Goal: Information Seeking & Learning: Learn about a topic

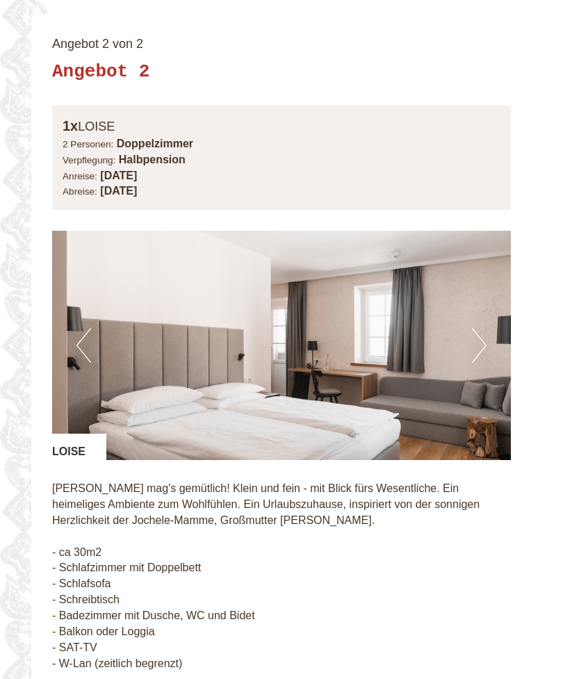
scroll to position [1816, 0]
click at [484, 329] on button "Next" at bounding box center [479, 346] width 15 height 35
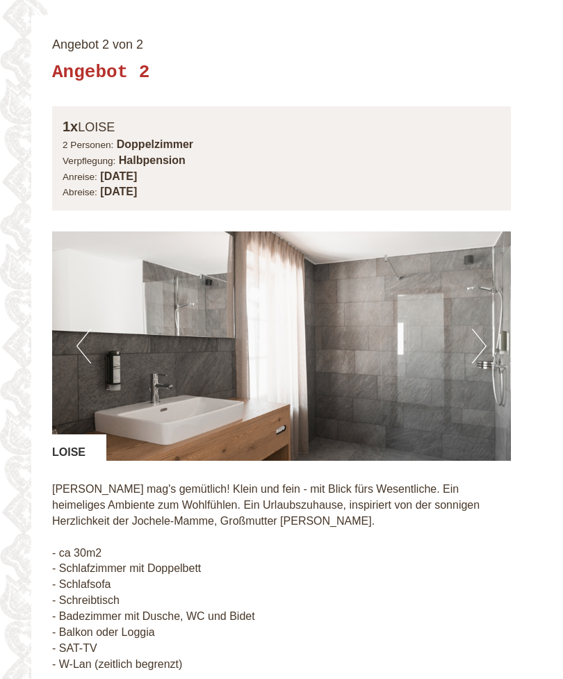
click at [490, 326] on img at bounding box center [281, 345] width 459 height 229
click at [481, 329] on button "Next" at bounding box center [479, 346] width 15 height 35
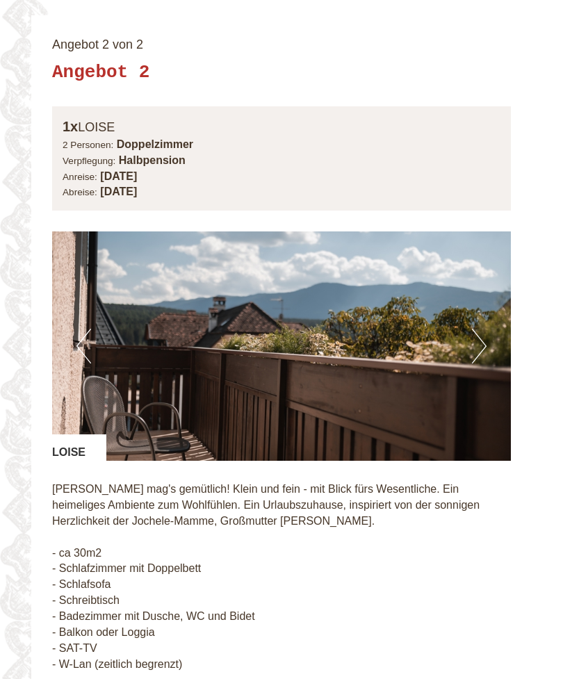
click at [481, 329] on button "Next" at bounding box center [479, 346] width 15 height 35
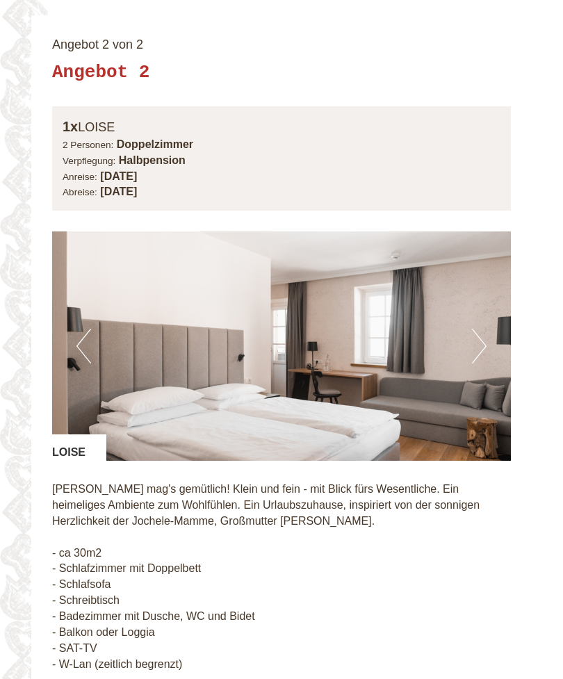
click at [481, 329] on button "Next" at bounding box center [479, 346] width 15 height 35
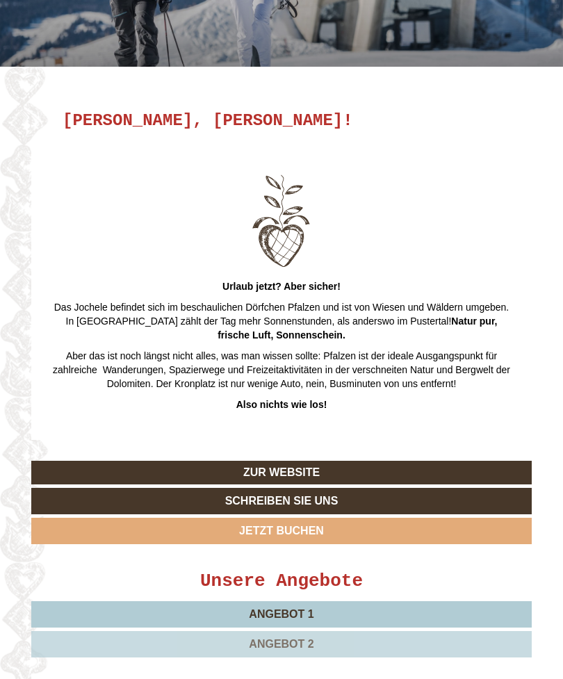
scroll to position [0, 0]
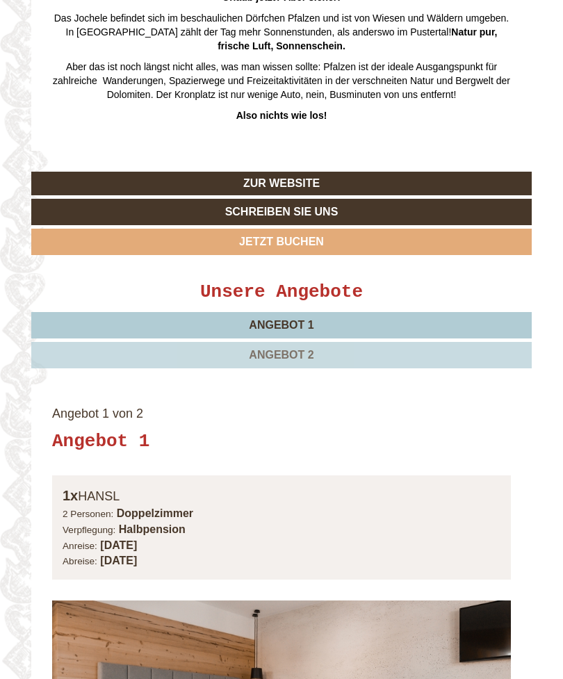
scroll to position [504, 0]
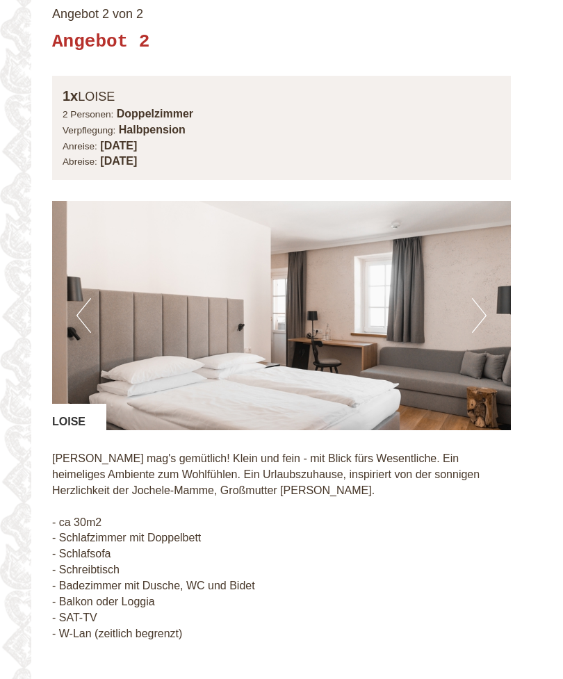
scroll to position [1847, 0]
click at [478, 298] on button "Next" at bounding box center [479, 315] width 15 height 35
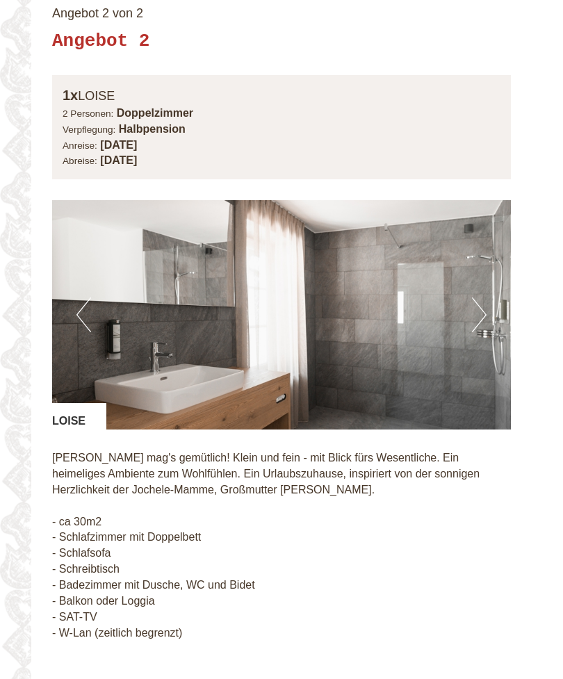
click at [485, 302] on button "Next" at bounding box center [479, 314] width 15 height 35
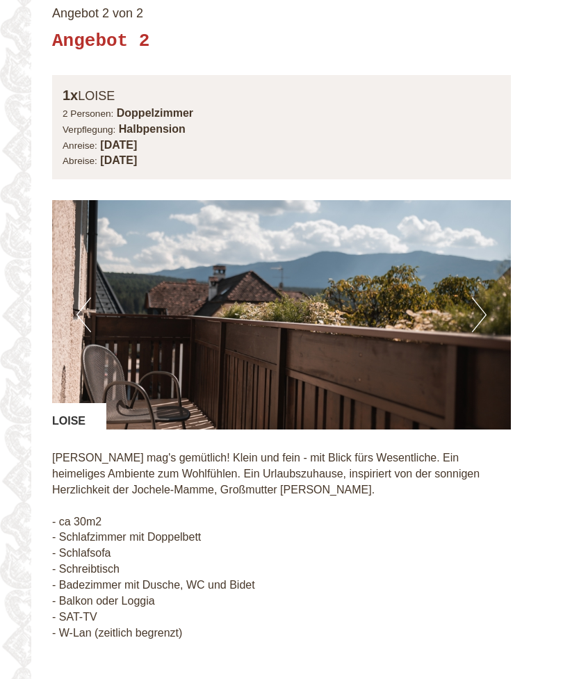
click at [483, 297] on button "Next" at bounding box center [479, 314] width 15 height 35
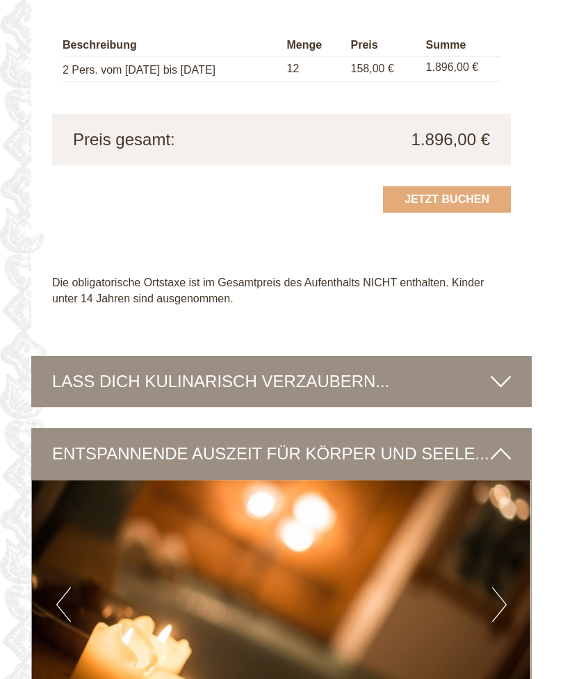
scroll to position [2513, 0]
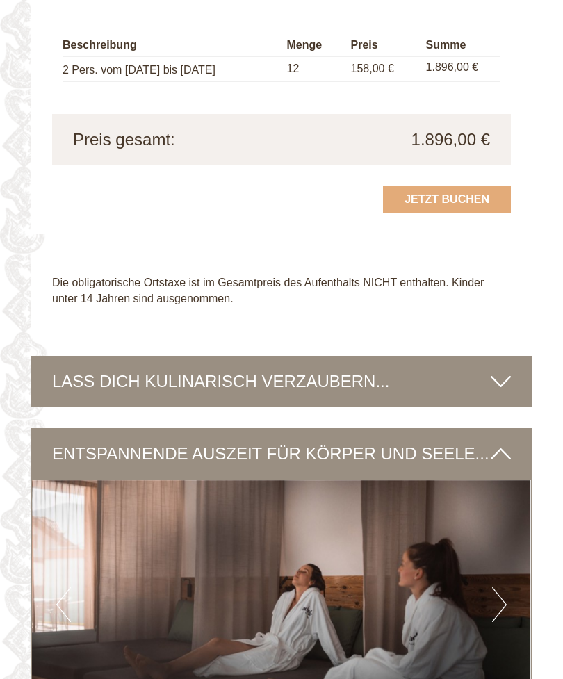
click at [495, 370] on icon at bounding box center [501, 382] width 20 height 24
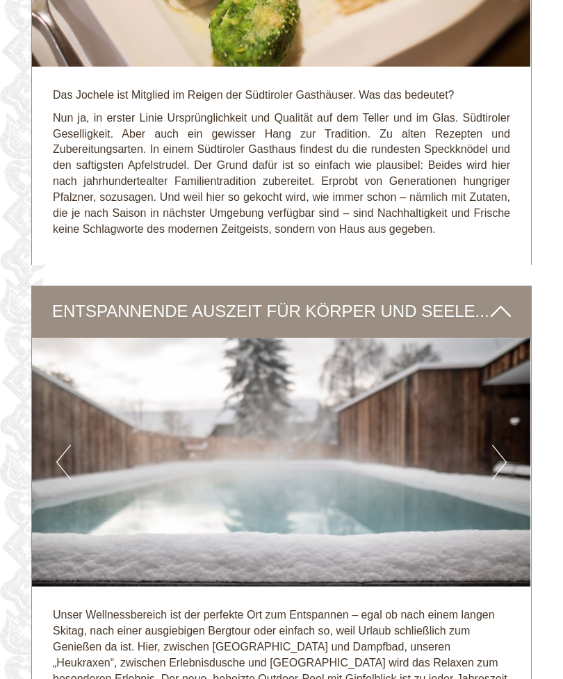
scroll to position [3103, 0]
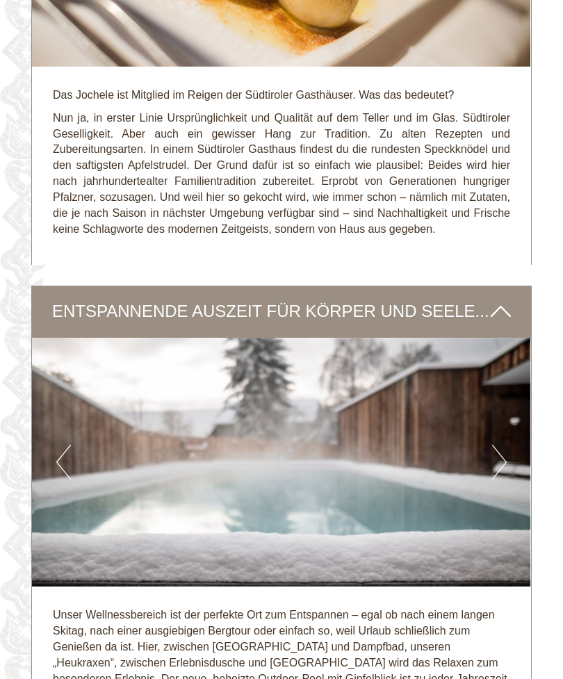
click at [501, 445] on button "Next" at bounding box center [499, 462] width 15 height 35
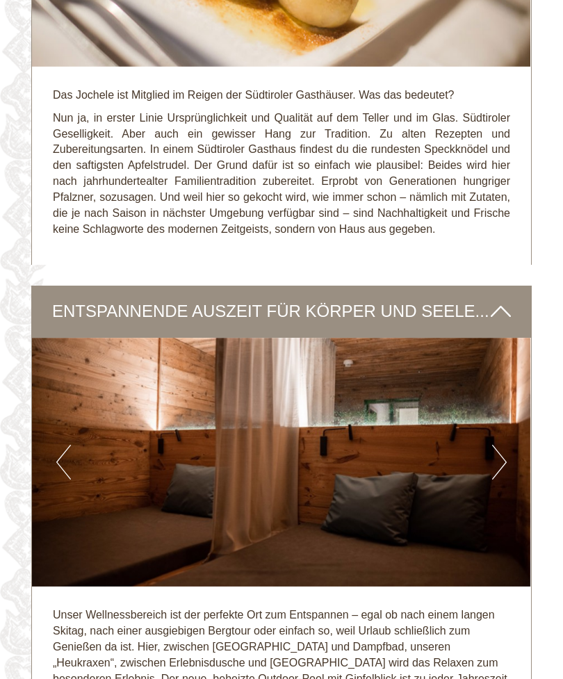
click at [500, 445] on button "Next" at bounding box center [499, 462] width 15 height 35
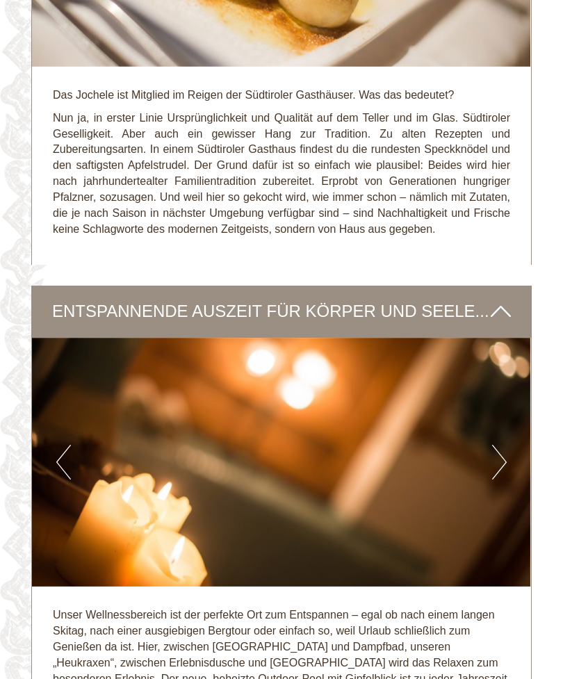
click at [497, 445] on button "Next" at bounding box center [499, 462] width 15 height 35
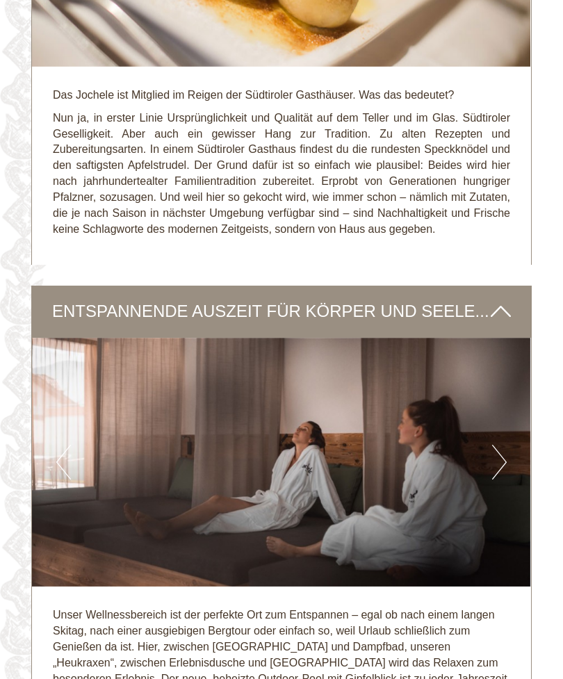
click at [497, 445] on button "Next" at bounding box center [499, 462] width 15 height 35
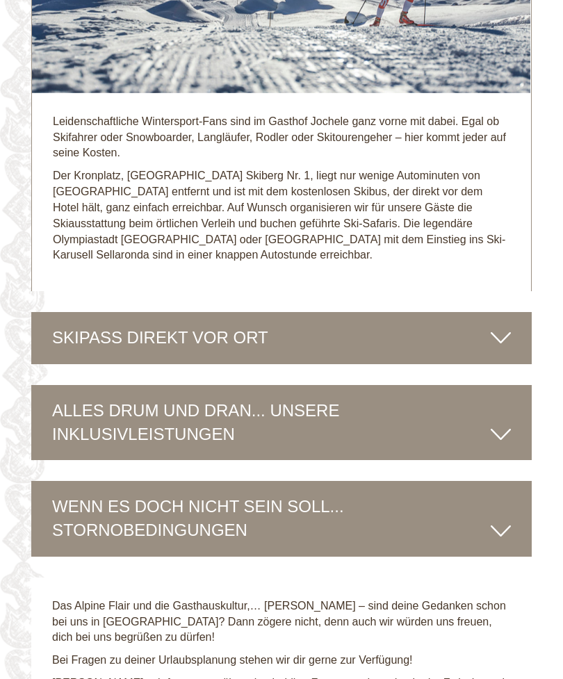
scroll to position [4105, 0]
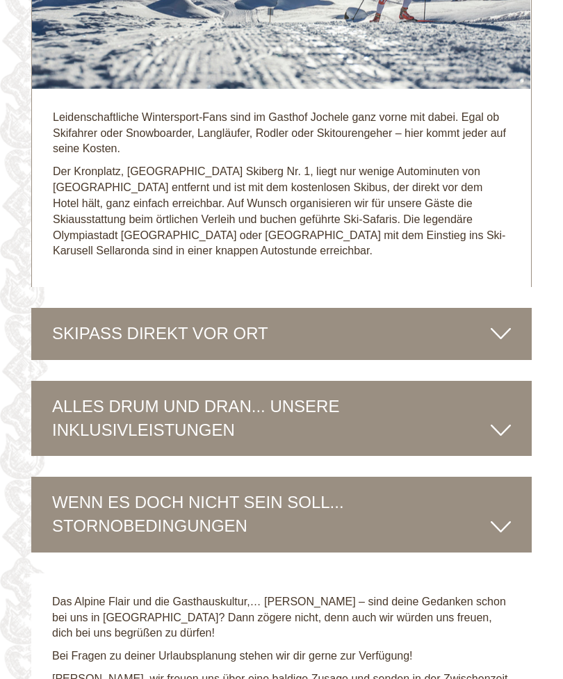
click at [493, 322] on icon at bounding box center [501, 334] width 20 height 24
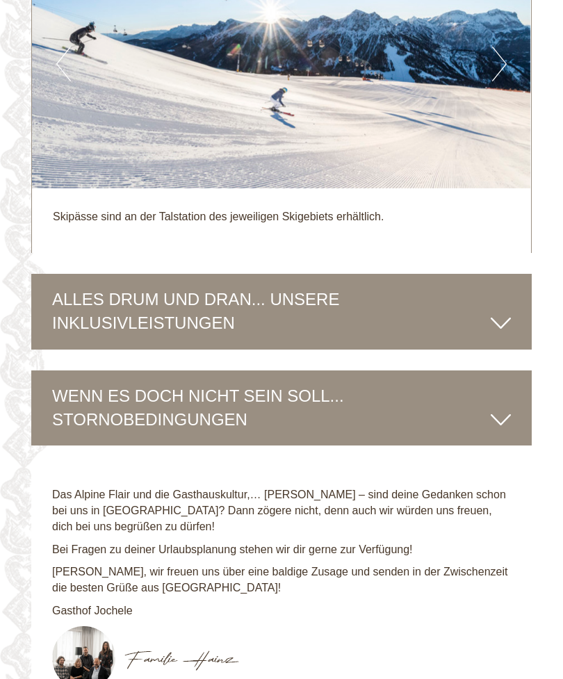
scroll to position [4525, 0]
click at [502, 311] on icon at bounding box center [501, 323] width 20 height 24
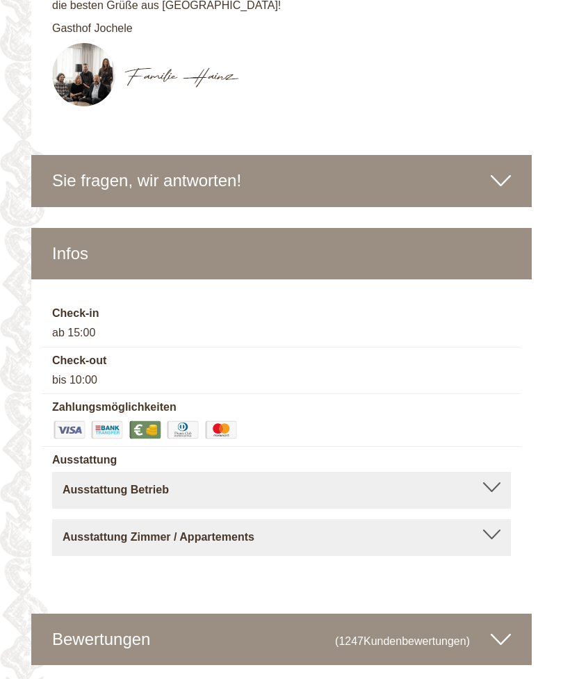
scroll to position [5844, 0]
click at [495, 482] on div "Ausstattung Betrieb" at bounding box center [282, 490] width 438 height 16
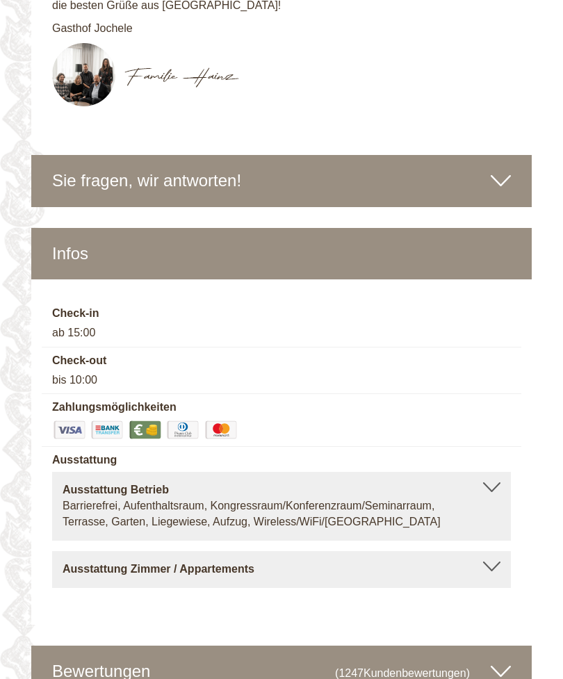
click at [495, 561] on div at bounding box center [491, 566] width 17 height 10
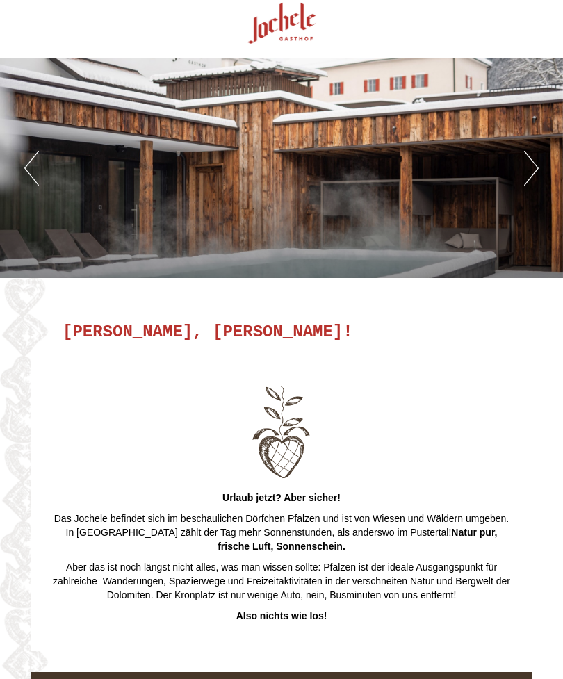
scroll to position [0, 0]
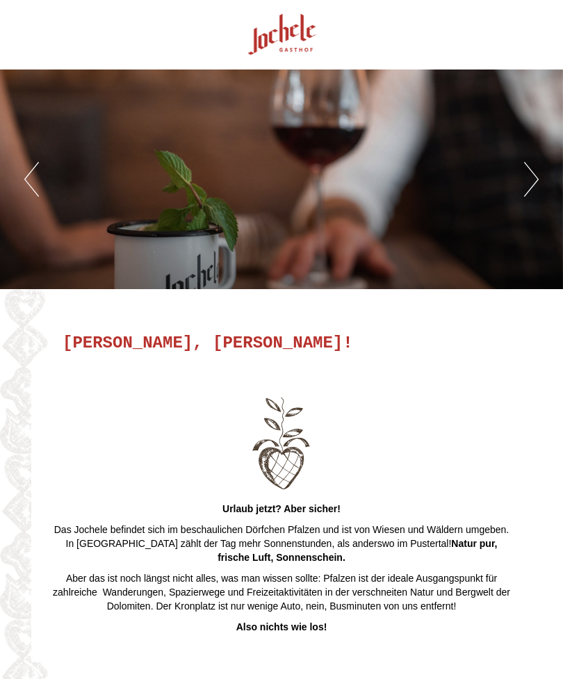
click at [532, 177] on button "Next" at bounding box center [531, 179] width 15 height 35
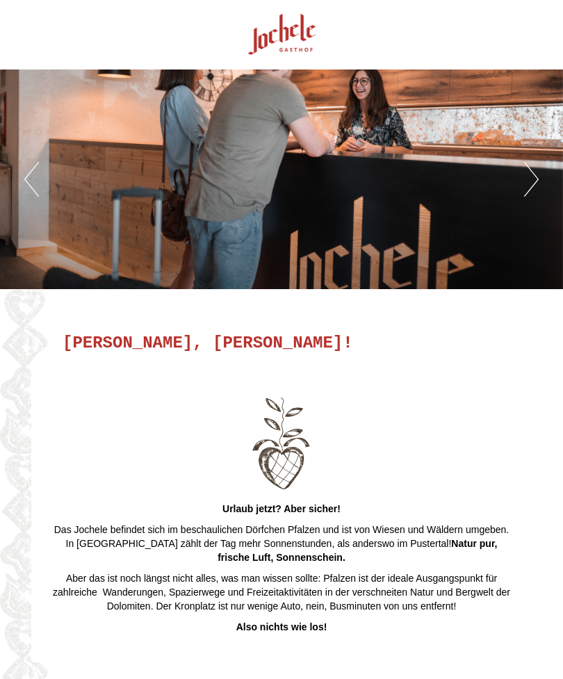
click at [532, 176] on button "Next" at bounding box center [531, 179] width 15 height 35
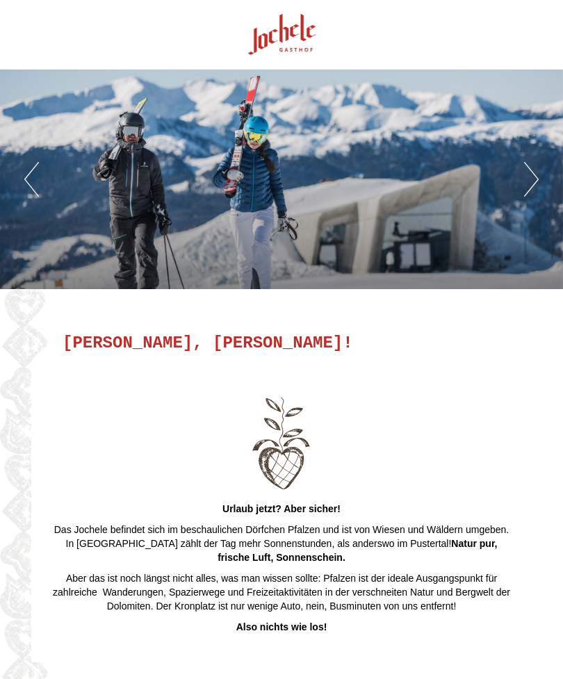
click at [535, 181] on button "Next" at bounding box center [531, 179] width 15 height 35
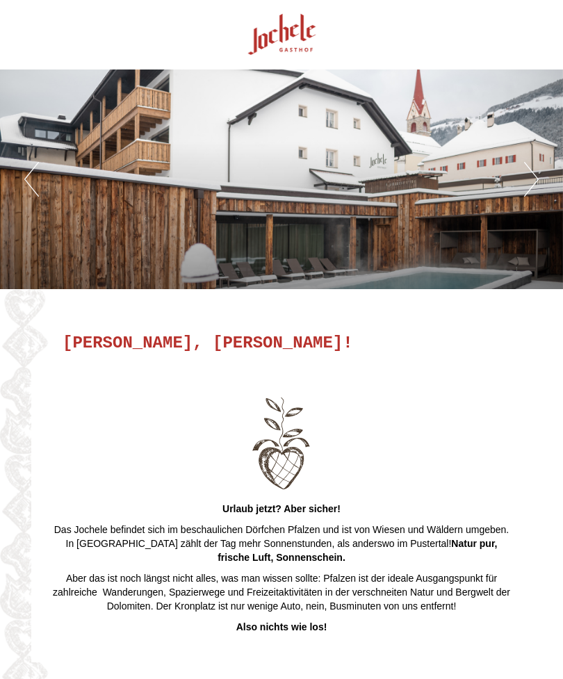
click at [531, 186] on button "Next" at bounding box center [531, 179] width 15 height 35
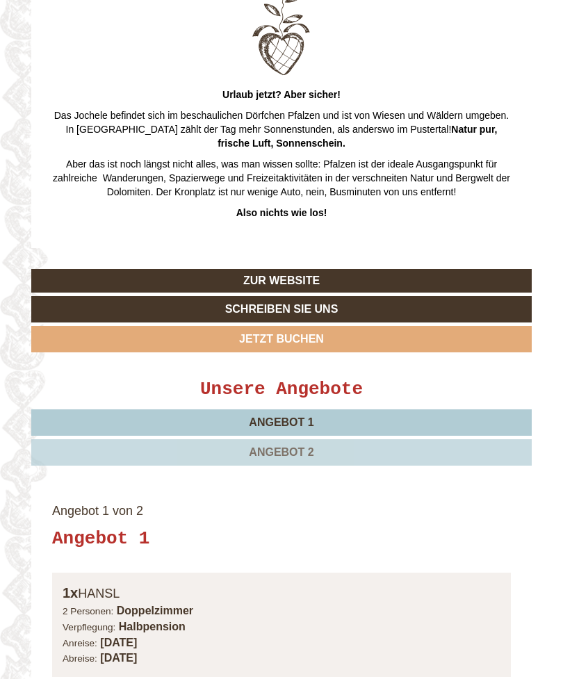
scroll to position [414, 0]
click at [316, 279] on link "Zur Website" at bounding box center [281, 281] width 500 height 24
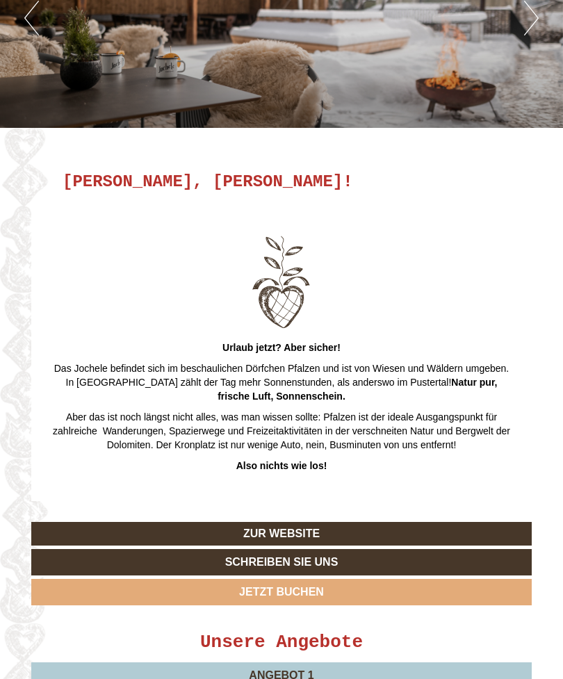
scroll to position [0, 0]
